Goal: Check status

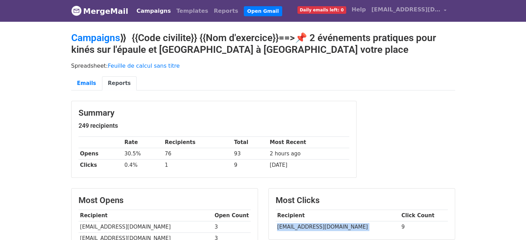
click at [158, 13] on link "Campaigns" at bounding box center [154, 11] width 40 height 14
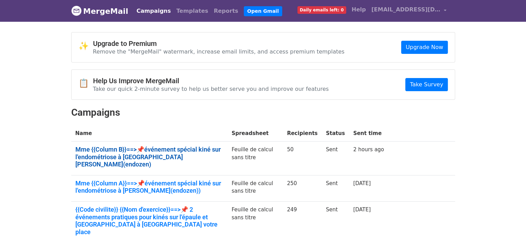
click at [137, 150] on link "Mme {{Column B}}==>📌événement spécial kiné sur l'endométriose à Toulouse- Tribo…" at bounding box center [149, 157] width 148 height 22
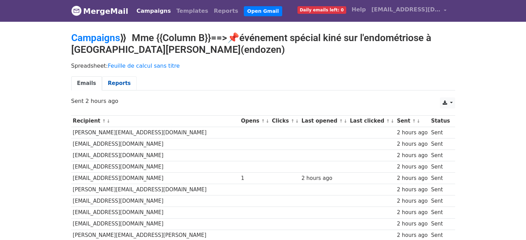
click at [120, 87] on link "Reports" at bounding box center [119, 83] width 35 height 14
